Goal: Check status: Check status

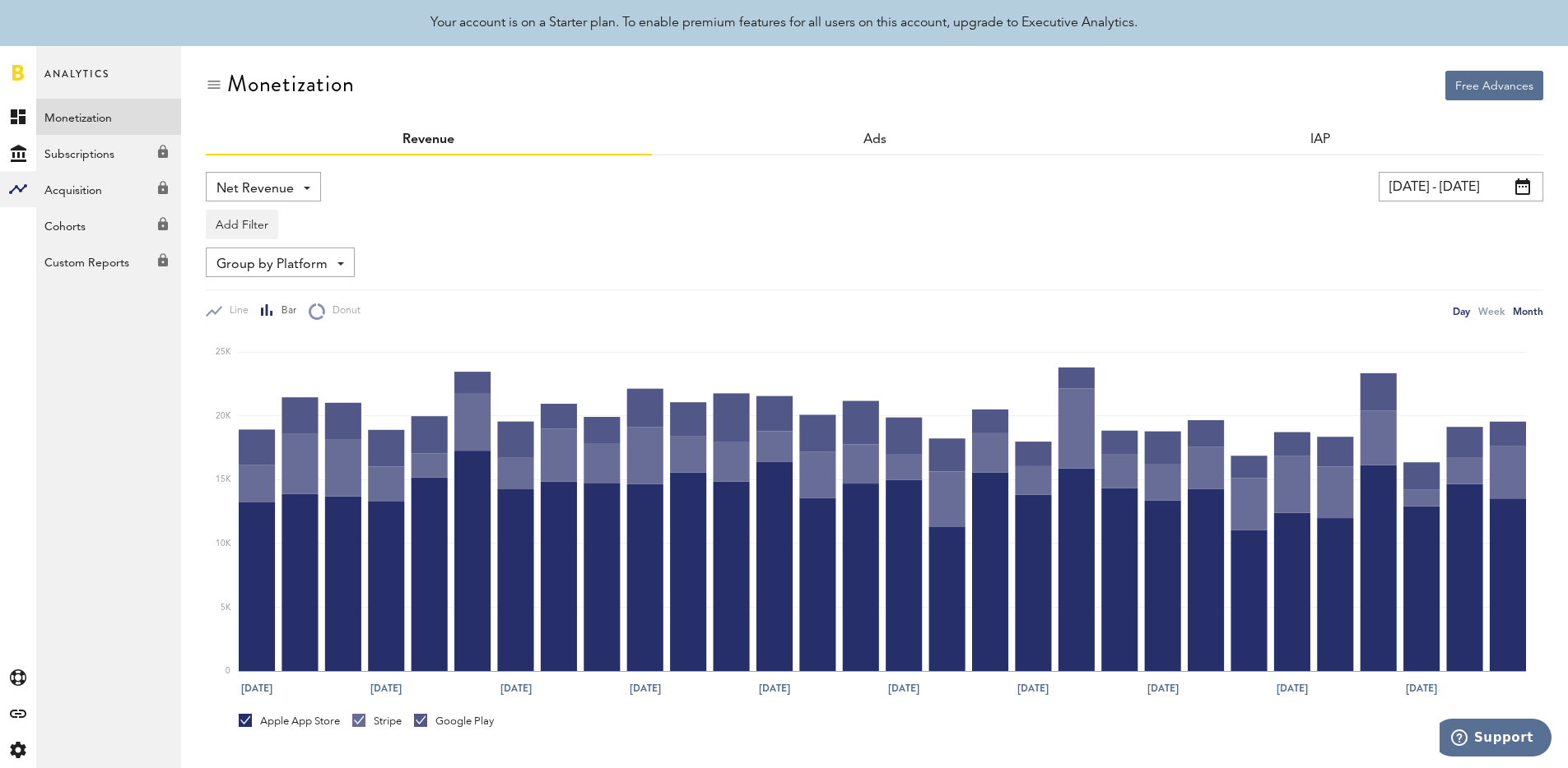
click at [1540, 313] on div "Month" at bounding box center [1528, 311] width 30 height 17
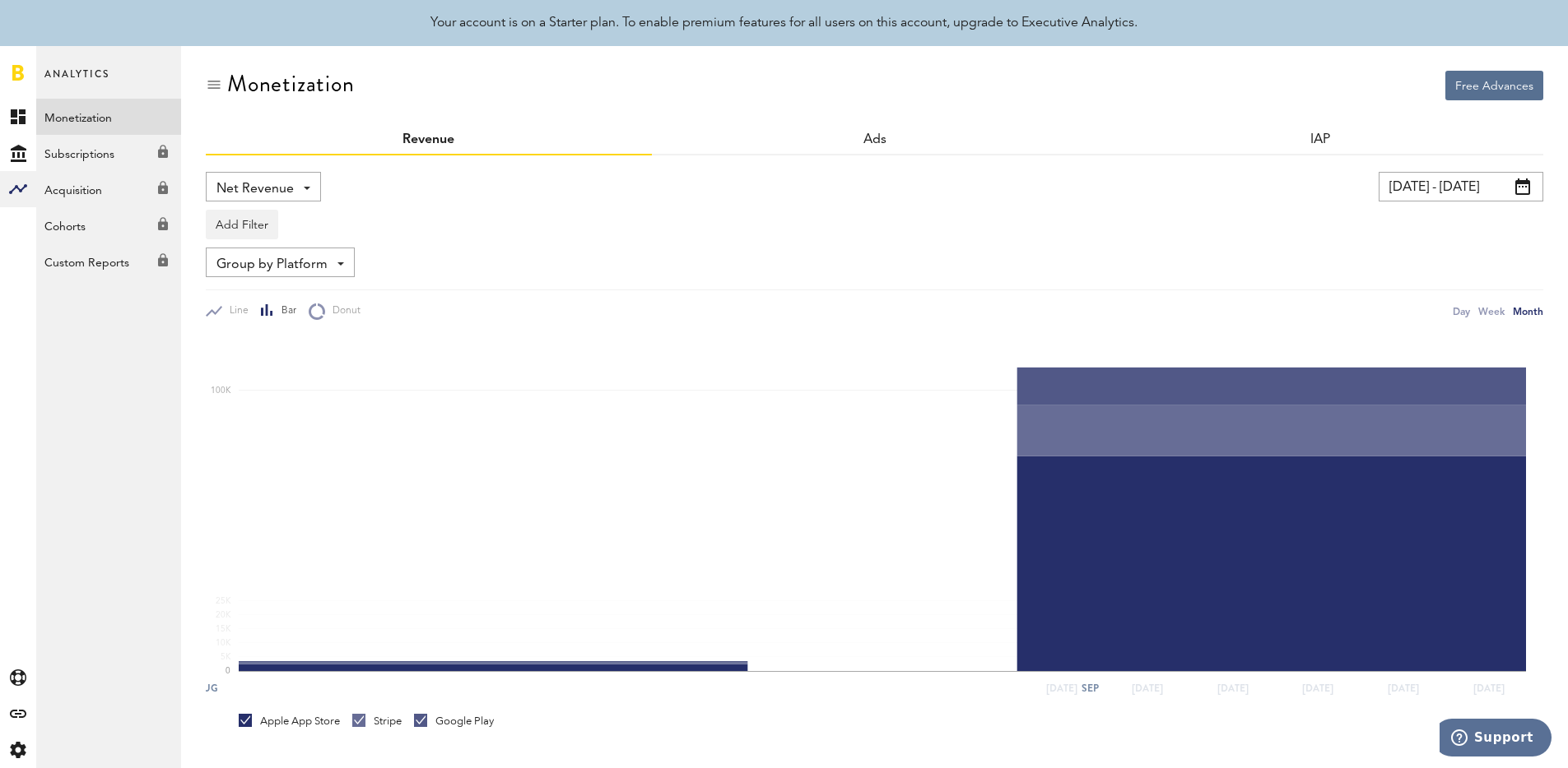
click at [1437, 186] on input "[DATE] - [DATE]" at bounding box center [1461, 186] width 164 height 29
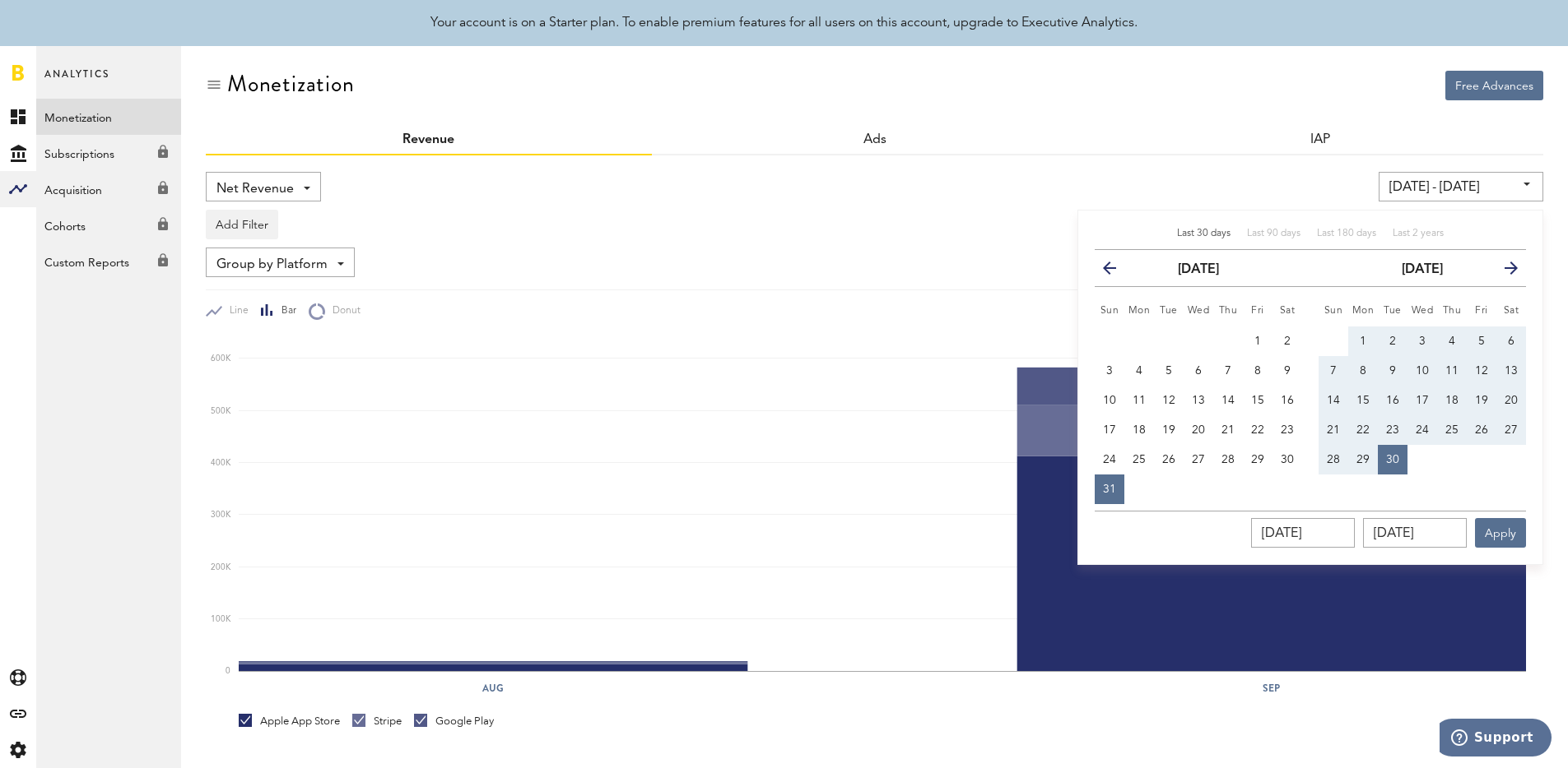
click at [1417, 225] on div "Last 30 days Last 90 days Last 180 days Last 2 years previous [DATE] next Sun M…" at bounding box center [1310, 387] width 466 height 355
click at [1417, 227] on div "Last 2 years" at bounding box center [1418, 234] width 51 height 14
type input "[DATE] - [DATE]"
type input "[DATE]"
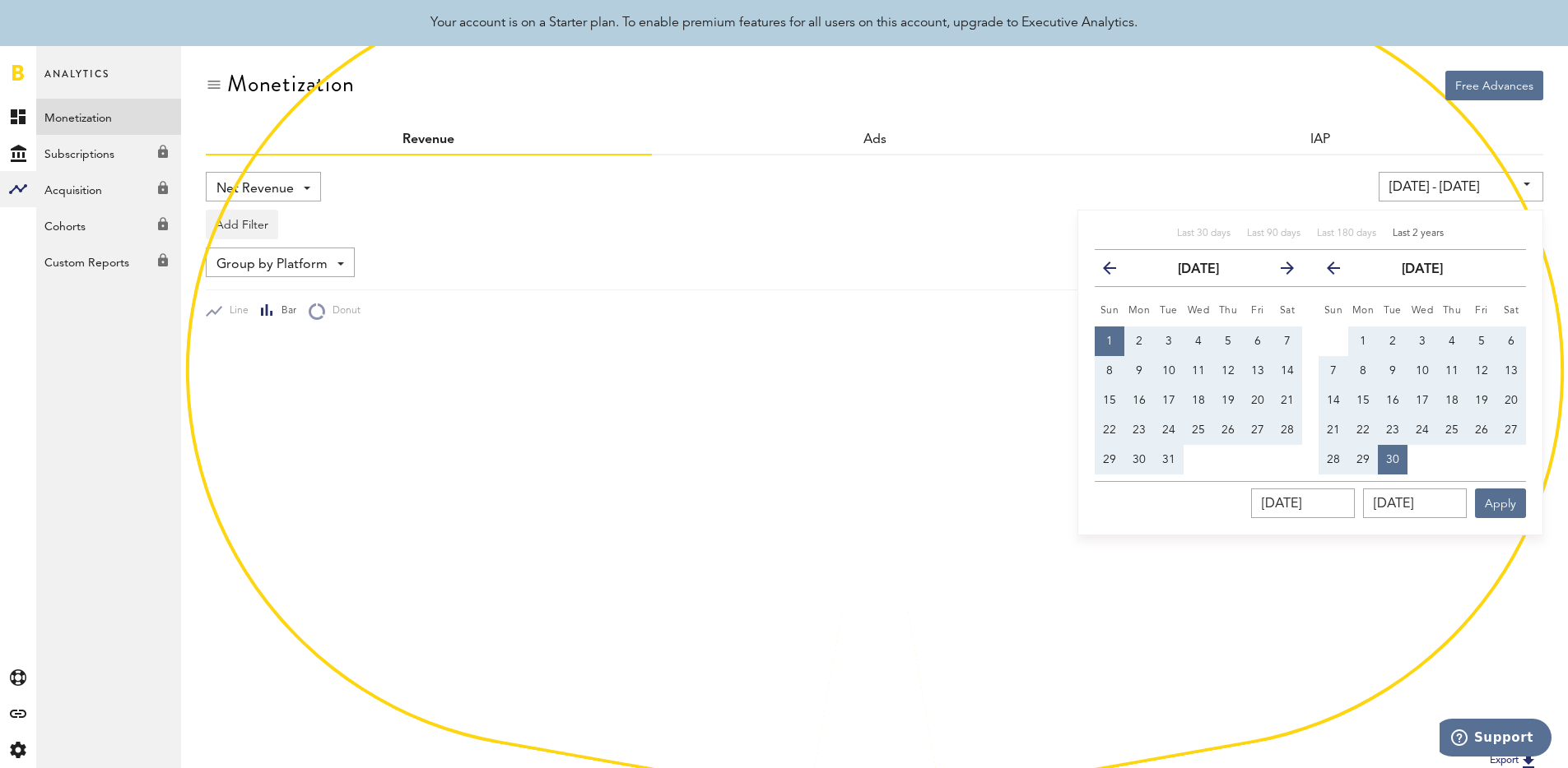
click at [1293, 177] on div "[DATE] - [DATE] Last 30 days Last 90 days Last 180 days Last 2 years previous […" at bounding box center [1197, 186] width 694 height 29
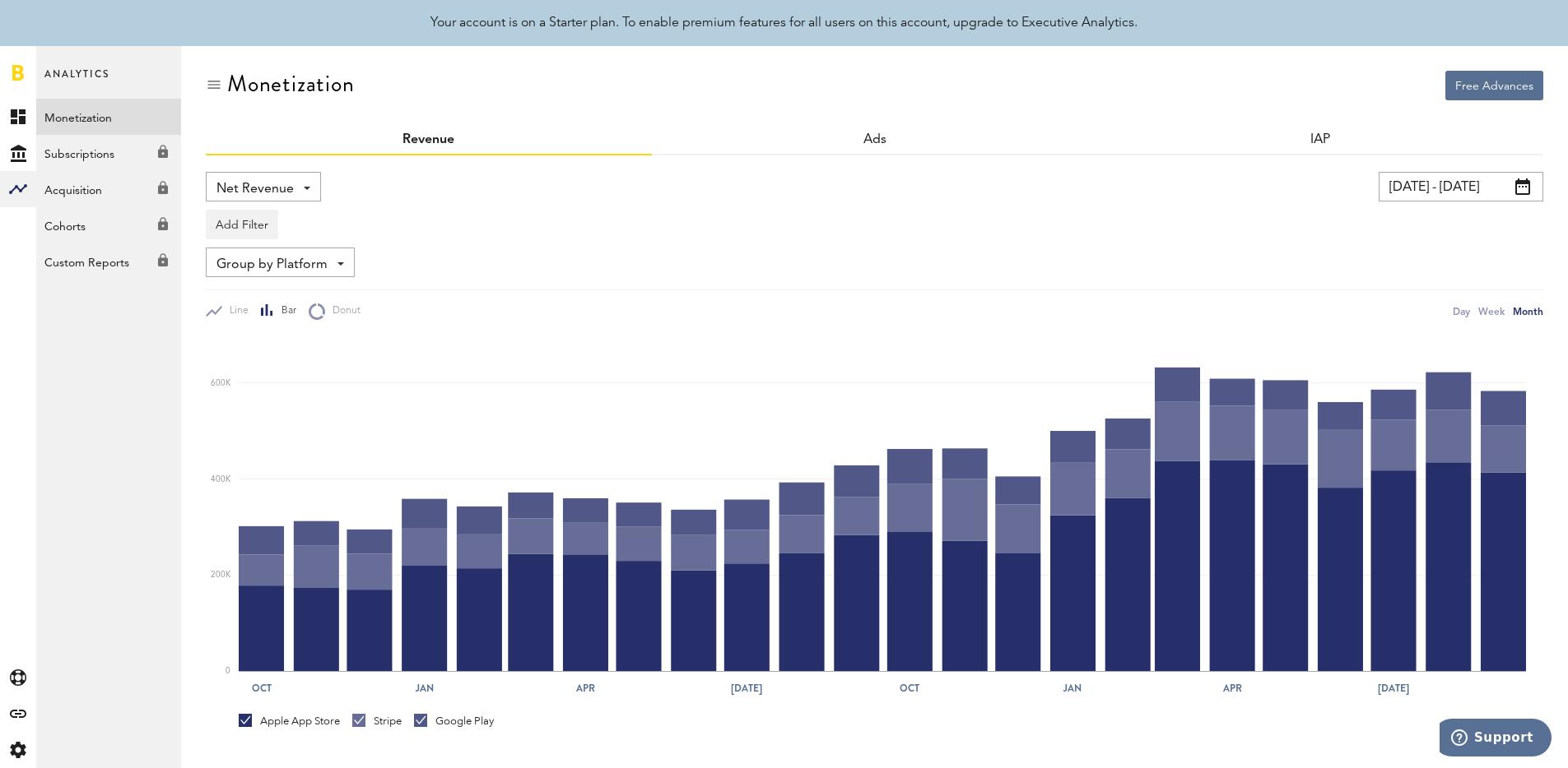
click at [876, 256] on div "Group by Platform Group by Platform Group by Revenue Type Group by App" at bounding box center [875, 262] width 1338 height 29
